Goal: Transaction & Acquisition: Book appointment/travel/reservation

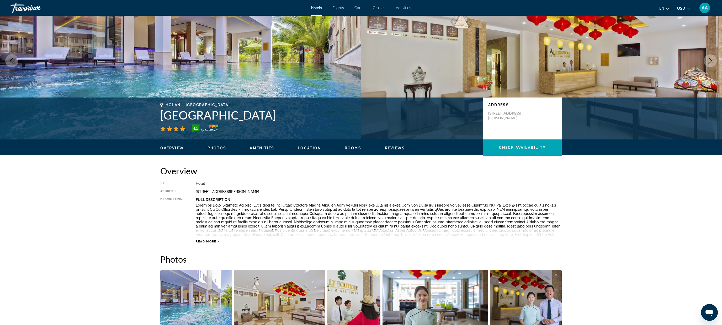
click at [333, 116] on h1 "Ally Beach Boutique Hotel Hoian" at bounding box center [318, 115] width 317 height 14
drag, startPoint x: 333, startPoint y: 116, endPoint x: 160, endPoint y: 117, distance: 173.4
click at [160, 117] on div "Hoi An, , Vietnam Ally Beach Boutique Hotel Hoian 4.5 Address 9 Lac Long Quan, …" at bounding box center [361, 118] width 422 height 31
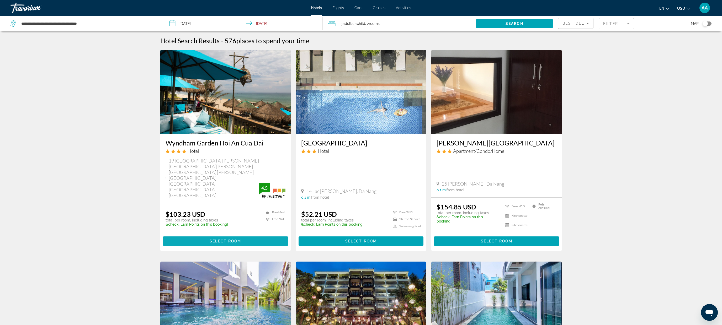
click at [220, 239] on span "Select Room" at bounding box center [225, 241] width 31 height 4
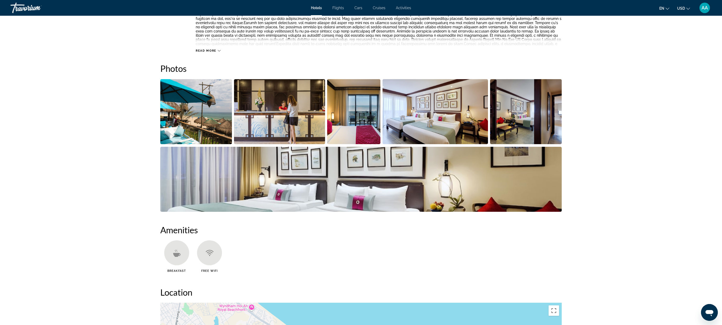
scroll to position [488, 0]
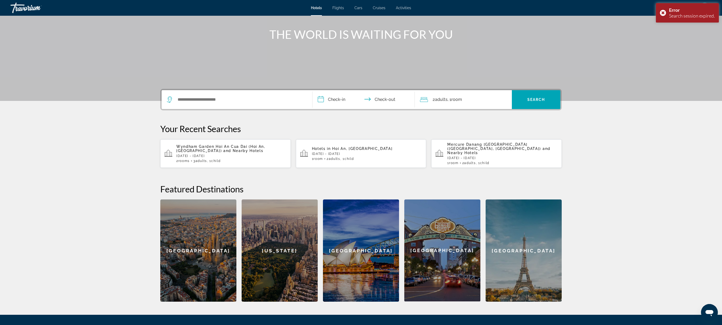
scroll to position [39, 0]
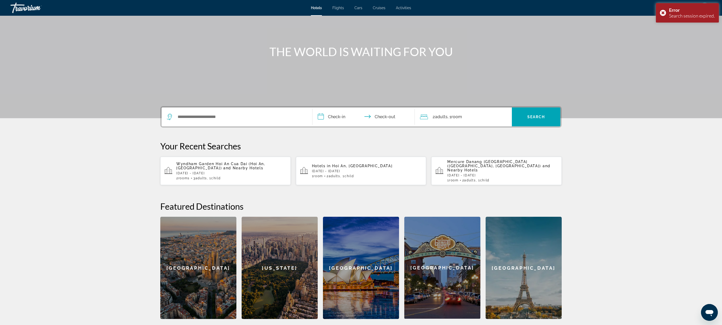
click at [218, 166] on p "Wyndham Garden Hoi An Cua Dai (Hoi An, VN) and Nearby Hotels" at bounding box center [231, 166] width 110 height 8
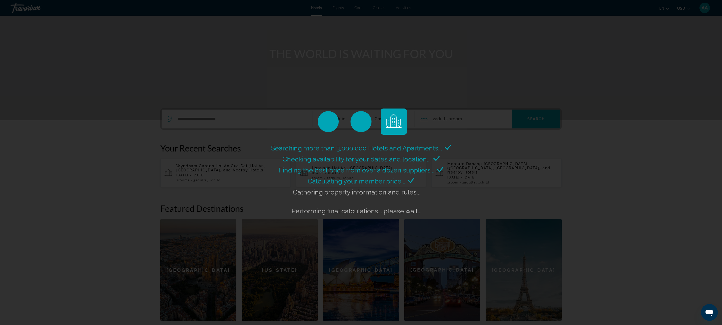
scroll to position [32, 0]
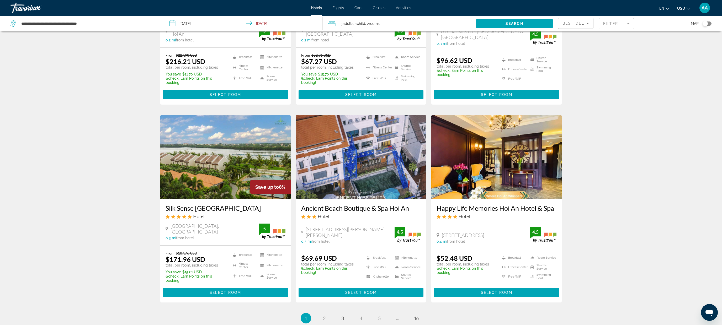
scroll to position [533, 0]
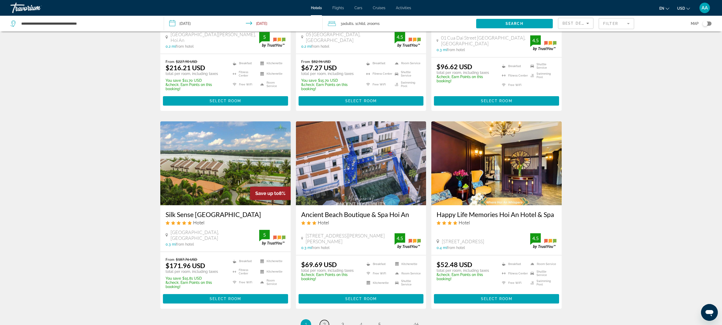
click at [323, 322] on span "2" at bounding box center [324, 325] width 3 height 6
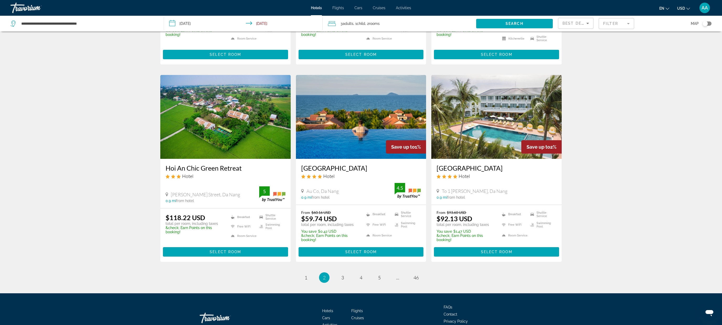
scroll to position [583, 0]
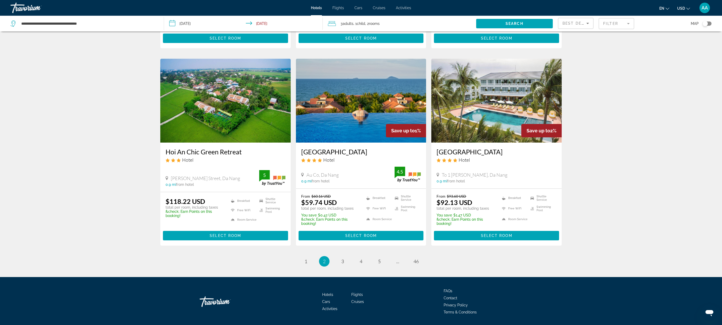
click at [317, 148] on h3 "Fivitel Hoi An Hotel" at bounding box center [361, 152] width 120 height 8
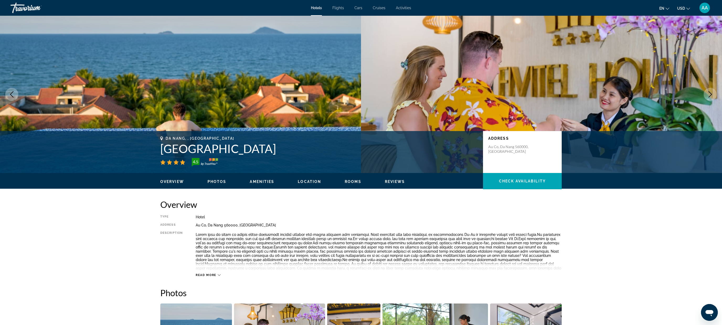
drag, startPoint x: 288, startPoint y: 145, endPoint x: 137, endPoint y: 144, distance: 151.1
click at [137, 144] on div "Da Nang, , Vietnam Fivitel Hoi An Hotel 4.5 Address Au Co, Da Nang 560000, Viet…" at bounding box center [361, 152] width 722 height 42
copy div "Da Nang, , Vietnam Fivitel Hoi An Hotel"
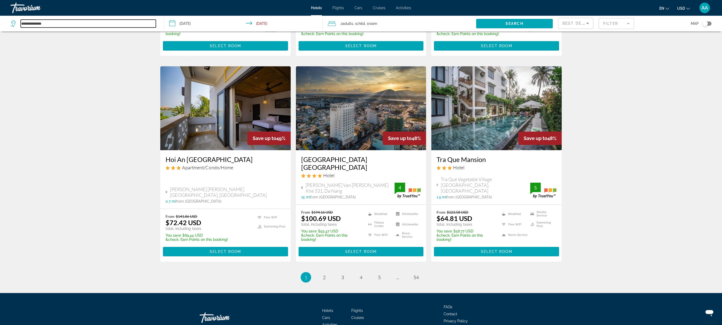
scroll to position [601, 0]
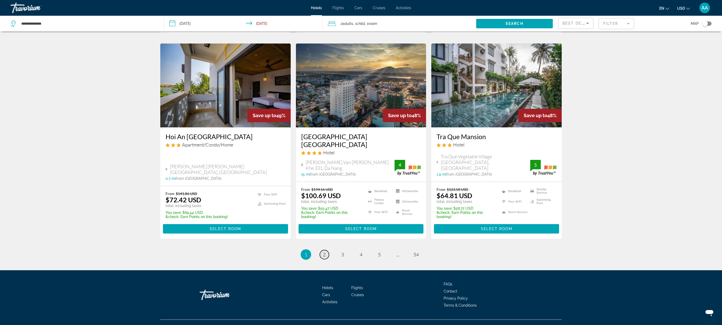
click at [323, 252] on span "2" at bounding box center [324, 255] width 3 height 6
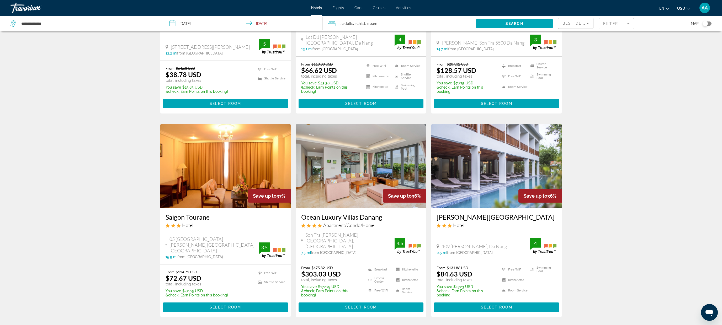
scroll to position [601, 0]
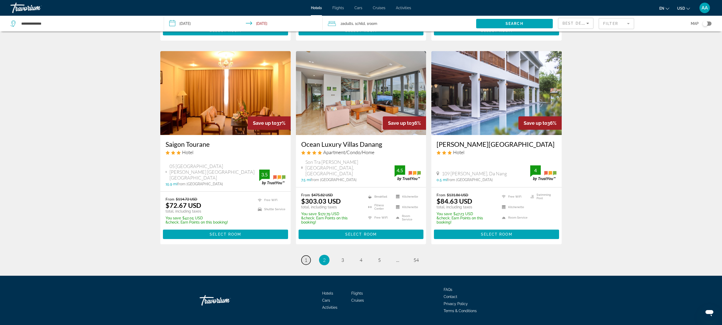
click at [305, 257] on span "1" at bounding box center [306, 260] width 3 height 6
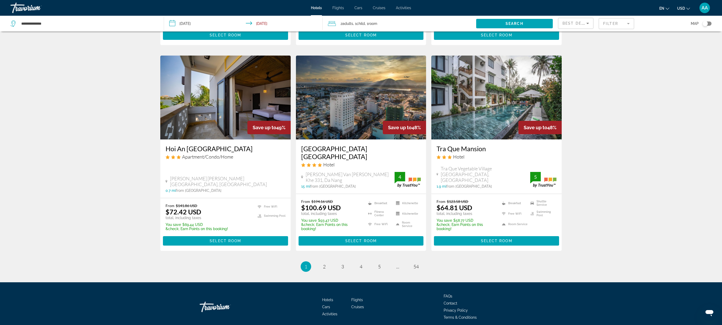
scroll to position [588, 0]
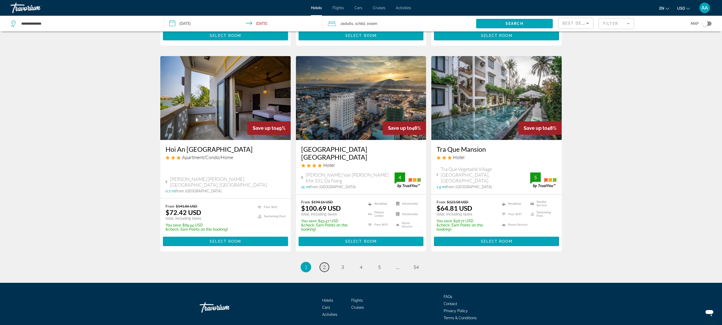
click at [321, 263] on link "page 2" at bounding box center [324, 267] width 9 height 9
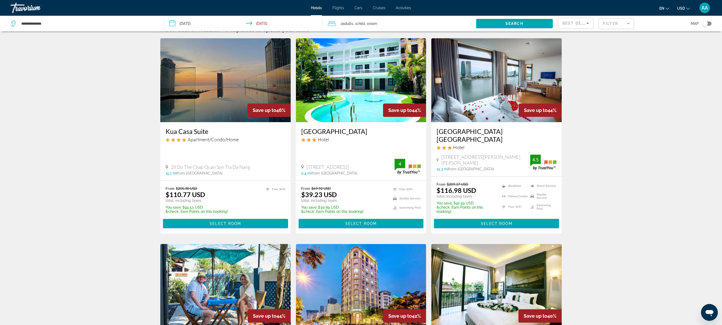
scroll to position [13, 0]
